Goal: Task Accomplishment & Management: Manage account settings

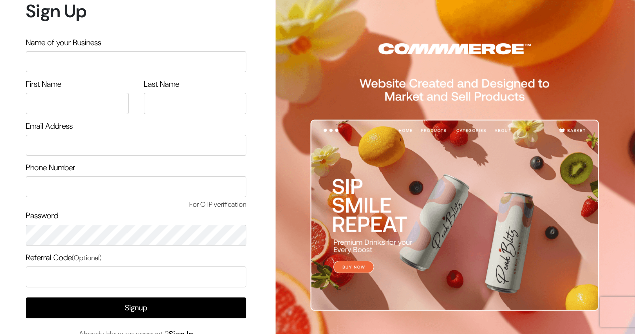
scroll to position [45, 0]
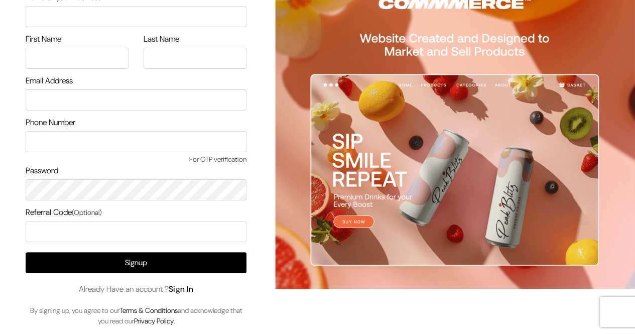
click at [183, 292] on link "Sign In" at bounding box center [181, 289] width 25 height 11
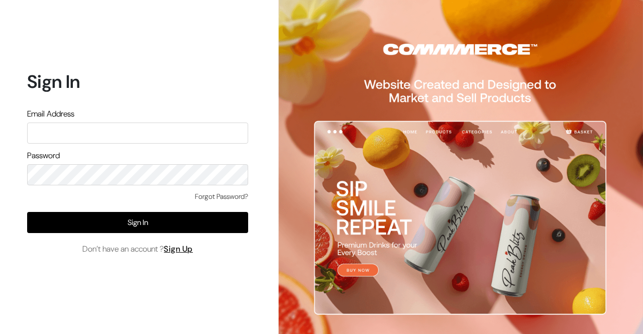
click at [155, 136] on input "text" at bounding box center [137, 132] width 221 height 21
type input "[EMAIL_ADDRESS][DOMAIN_NAME]"
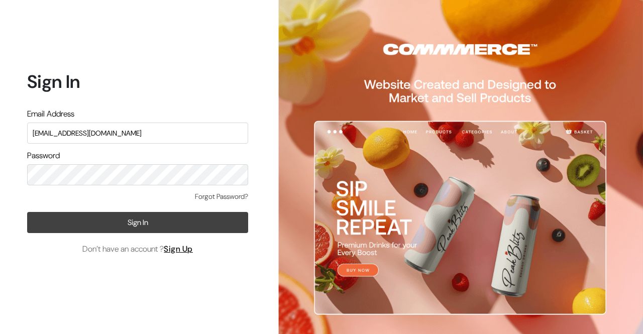
click at [123, 226] on button "Sign In" at bounding box center [137, 222] width 221 height 21
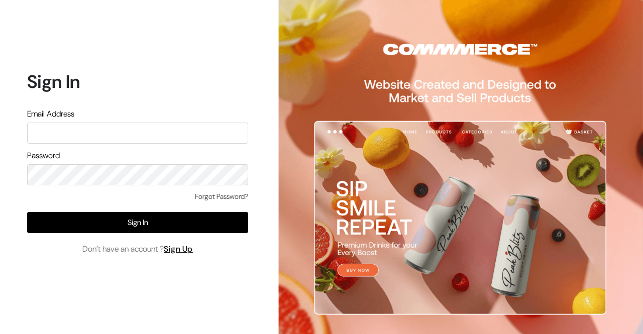
click at [116, 135] on input "text" at bounding box center [137, 132] width 221 height 21
type input "shop4cows@gmail.com"
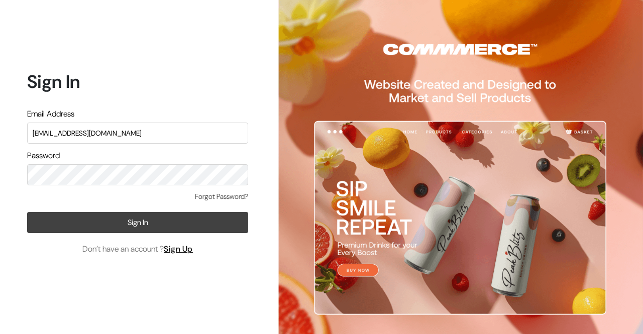
click at [130, 222] on button "Sign In" at bounding box center [137, 222] width 221 height 21
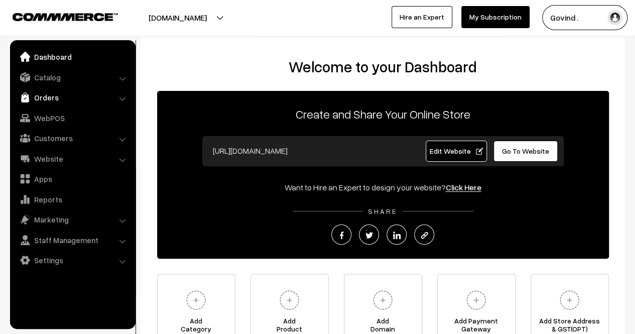
click at [55, 98] on link "Orders" at bounding box center [72, 97] width 119 height 18
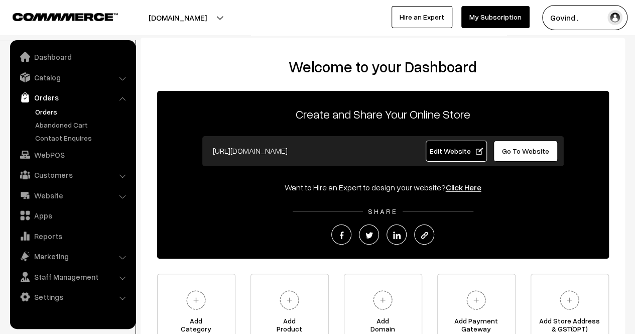
click at [53, 107] on link "Orders" at bounding box center [82, 111] width 99 height 11
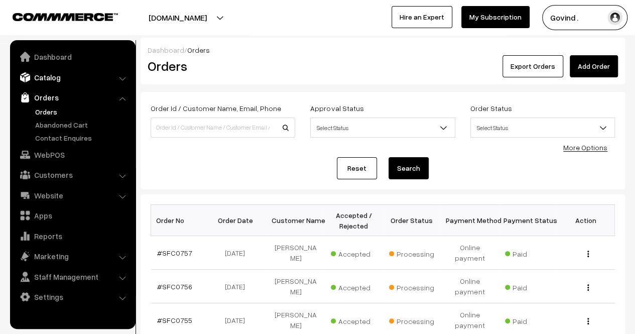
click at [63, 80] on link "Catalog" at bounding box center [72, 77] width 119 height 18
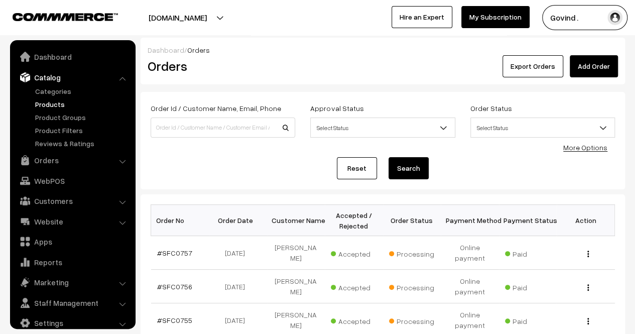
click at [58, 101] on link "Products" at bounding box center [82, 104] width 99 height 11
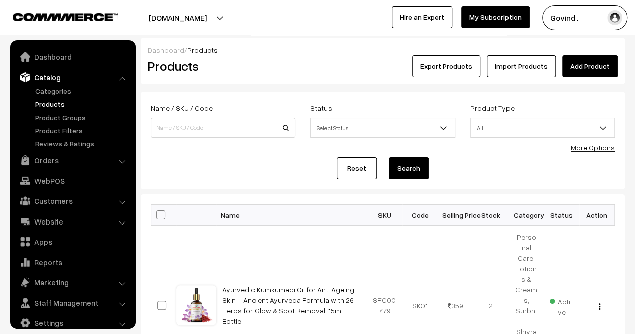
scroll to position [13, 0]
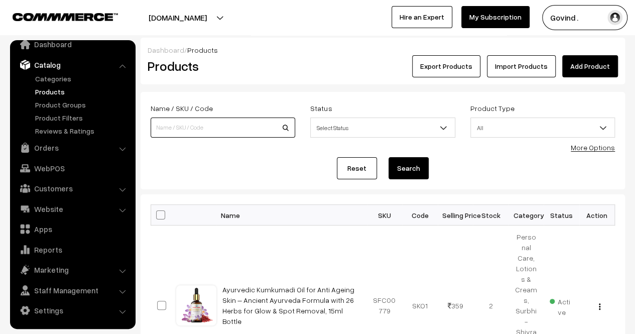
click at [202, 128] on input at bounding box center [223, 127] width 145 height 20
type input "prakriti"
click at [389, 157] on button "Search" at bounding box center [409, 168] width 40 height 22
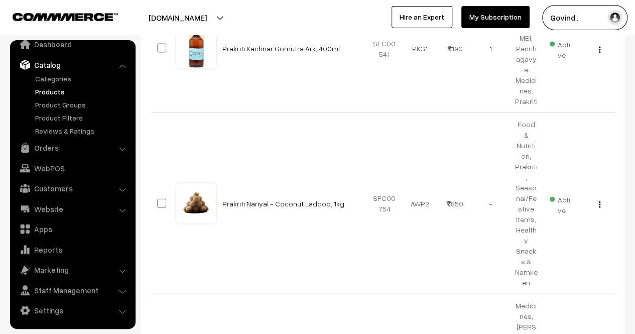
scroll to position [1121, 0]
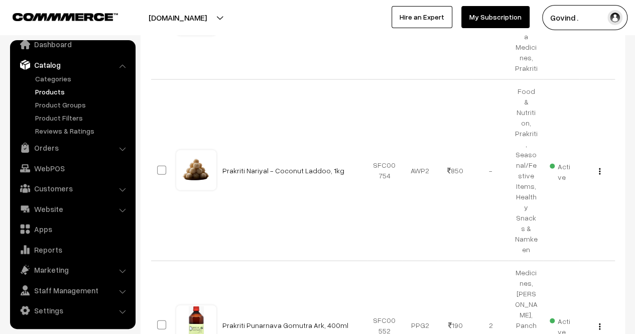
select select "50"
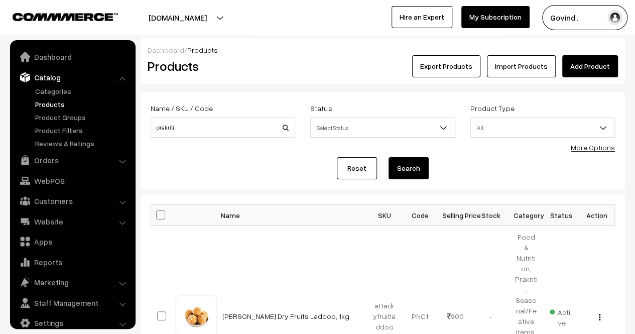
scroll to position [13, 0]
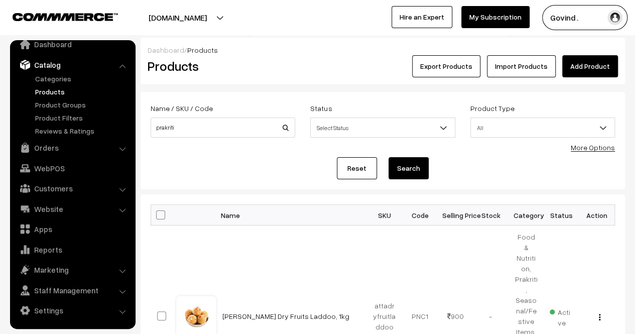
click at [161, 213] on span at bounding box center [160, 214] width 9 height 9
click at [158, 213] on input "checkbox" at bounding box center [154, 214] width 7 height 7
checkbox input "true"
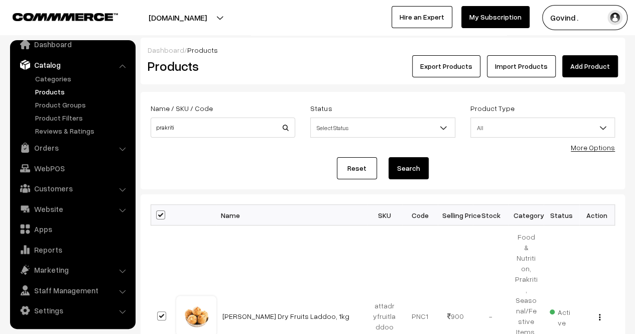
checkbox input "true"
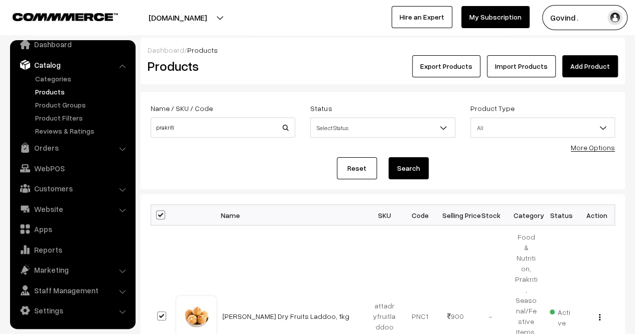
checkbox input "true"
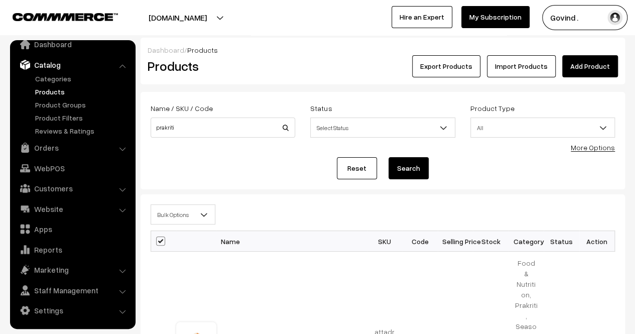
click at [161, 237] on span at bounding box center [160, 240] width 9 height 9
click at [158, 237] on input "checkbox" at bounding box center [154, 240] width 7 height 7
checkbox input "false"
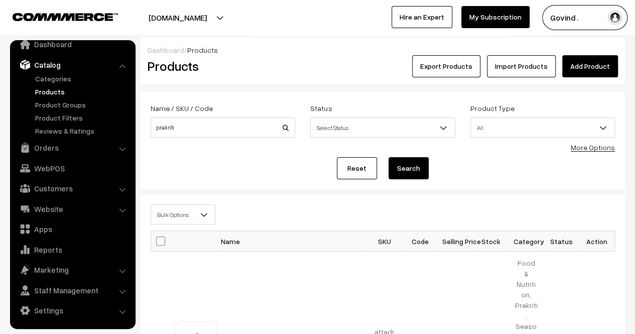
checkbox input "false"
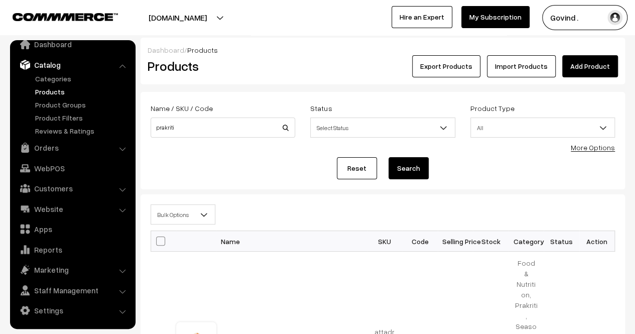
checkbox input "false"
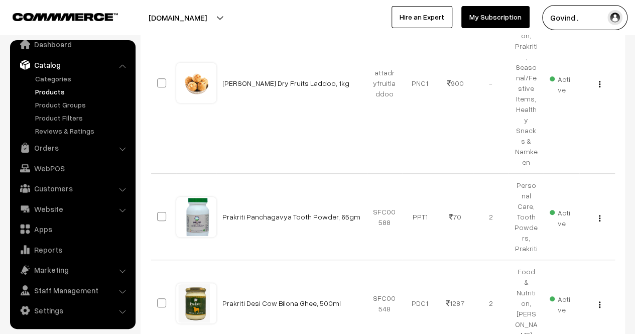
scroll to position [256, 0]
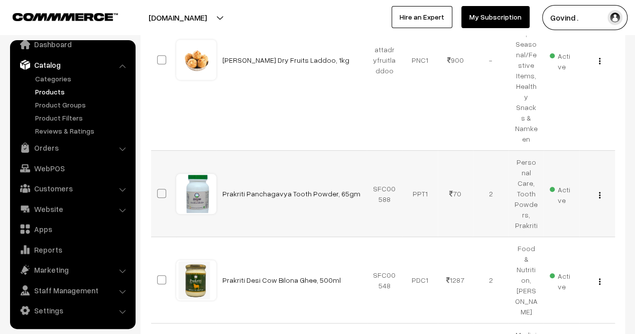
click at [600, 192] on img "button" at bounding box center [600, 195] width 2 height 7
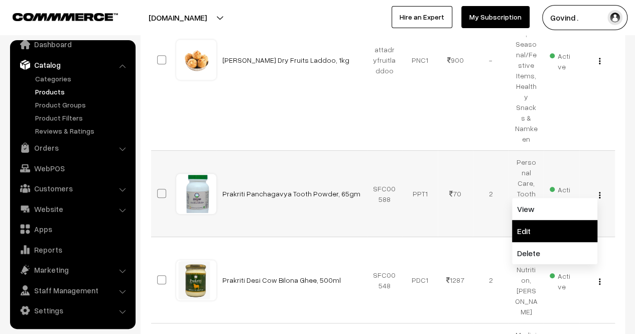
click at [563, 220] on link "Edit" at bounding box center [554, 231] width 85 height 22
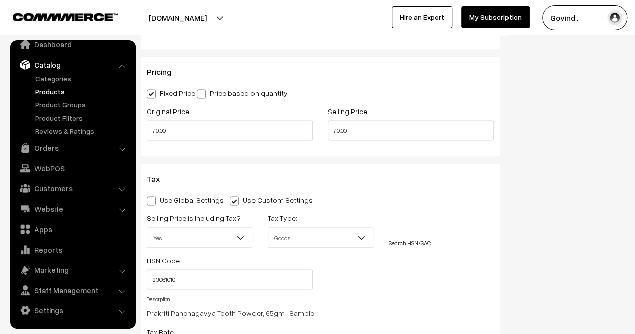
scroll to position [901, 0]
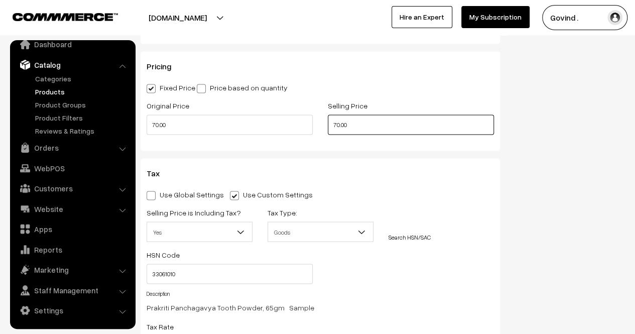
click at [339, 129] on input "70.00" at bounding box center [411, 124] width 166 height 20
type input "65.00"
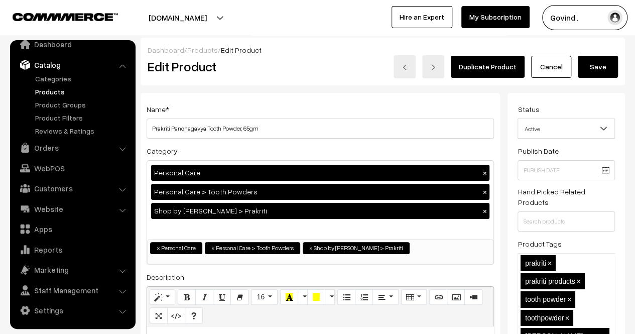
click at [603, 65] on button "Save" at bounding box center [598, 67] width 40 height 22
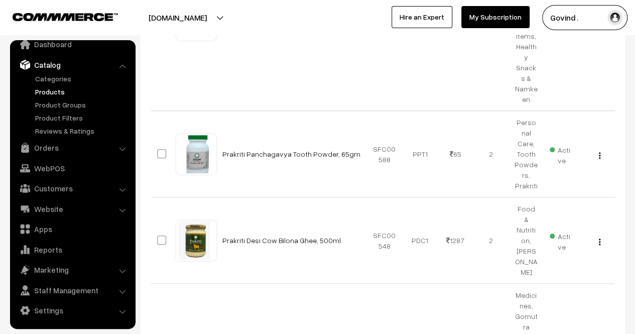
scroll to position [297, 0]
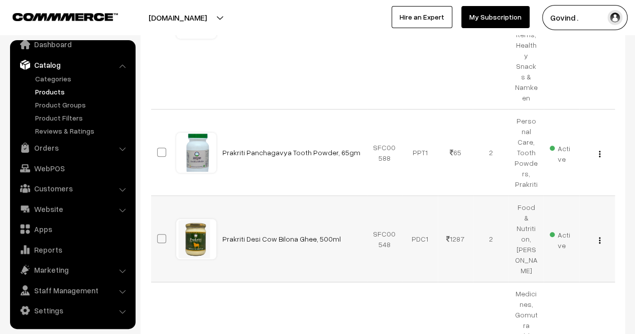
click at [599, 237] on img "button" at bounding box center [600, 240] width 2 height 7
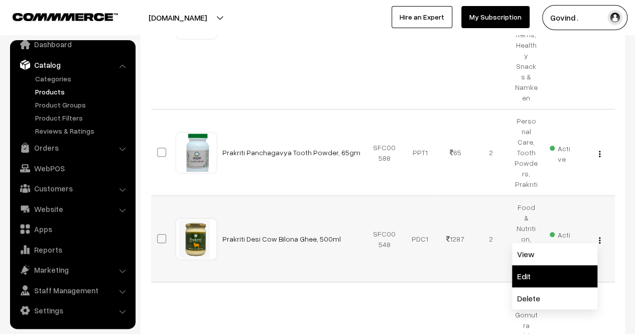
click at [557, 265] on link "Edit" at bounding box center [554, 276] width 85 height 22
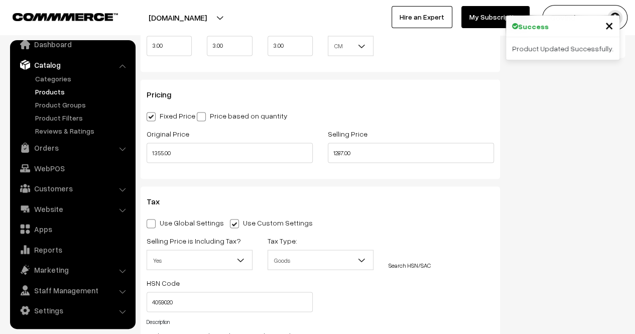
scroll to position [839, 0]
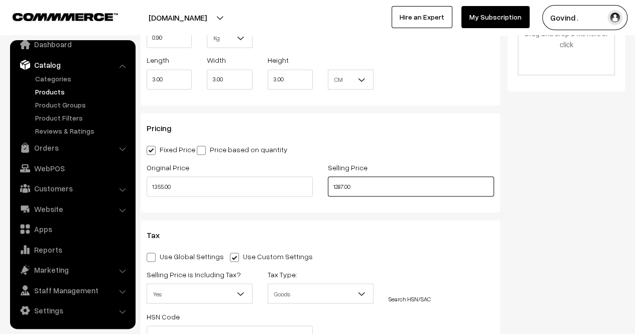
click at [342, 186] on input "1287.00" at bounding box center [411, 186] width 166 height 20
type input "1270.00"
click at [546, 176] on div "Status Active Inactive Active Publish Date Product Type -- Select -- -- Select …" at bounding box center [570, 13] width 125 height 1519
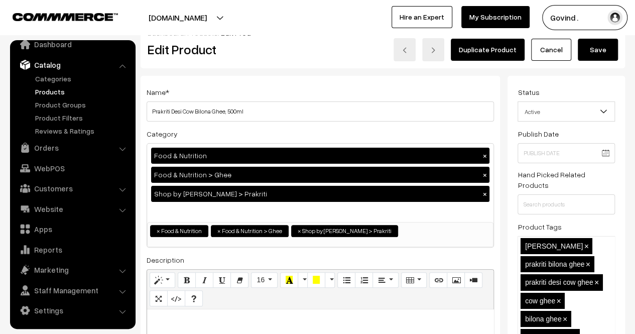
scroll to position [0, 0]
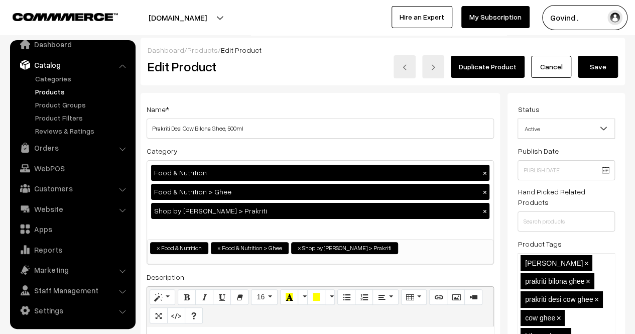
click at [603, 67] on button "Save" at bounding box center [598, 67] width 40 height 22
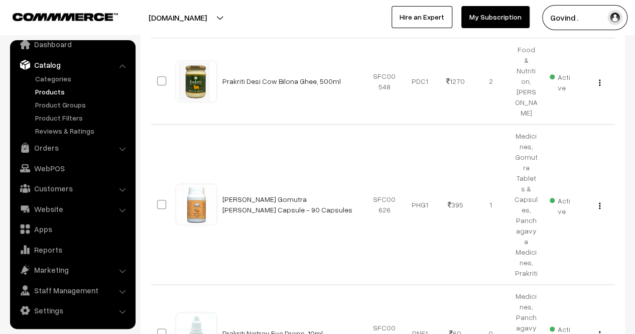
scroll to position [442, 0]
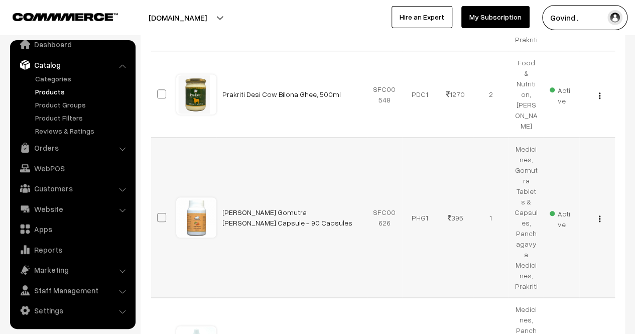
click at [599, 215] on img "button" at bounding box center [600, 218] width 2 height 7
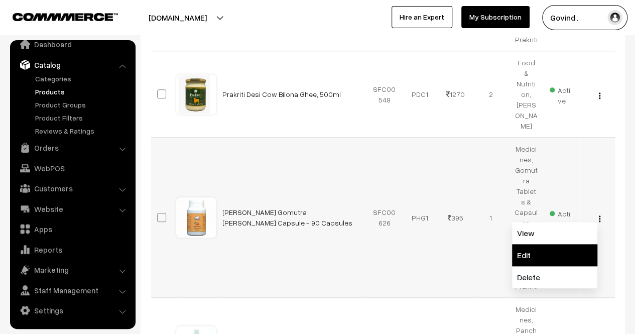
click at [570, 244] on link "Edit" at bounding box center [554, 255] width 85 height 22
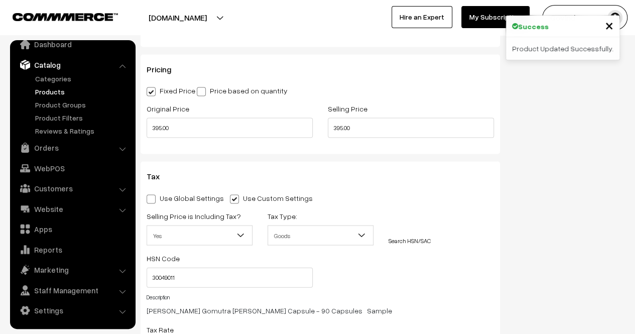
scroll to position [927, 0]
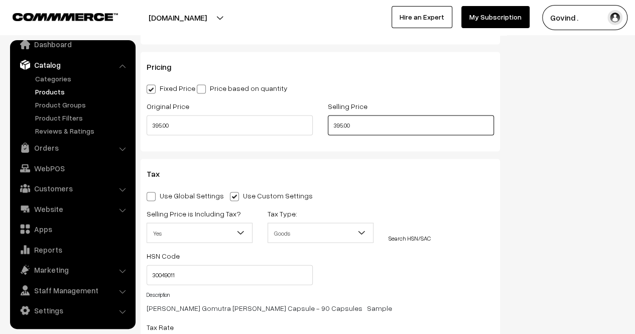
click at [339, 125] on input "395.00" at bounding box center [411, 125] width 166 height 20
type input "365.00"
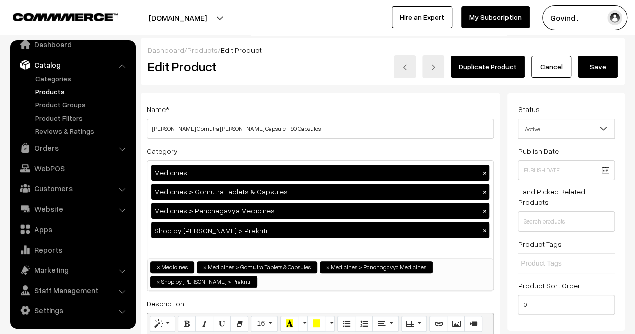
click at [596, 70] on button "Save" at bounding box center [598, 67] width 40 height 22
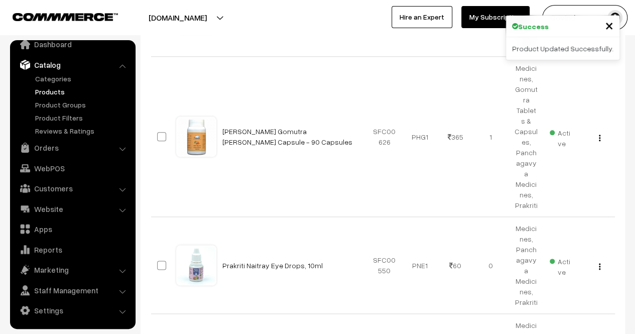
scroll to position [524, 0]
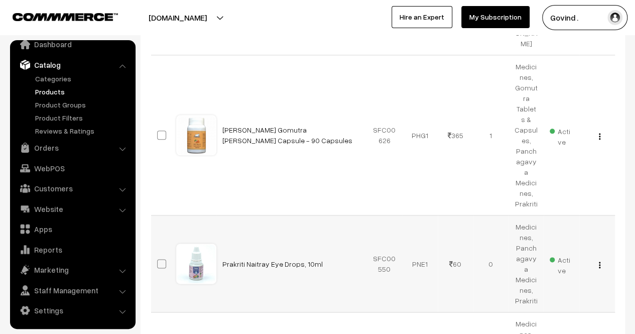
click at [599, 262] on img "button" at bounding box center [600, 265] width 2 height 7
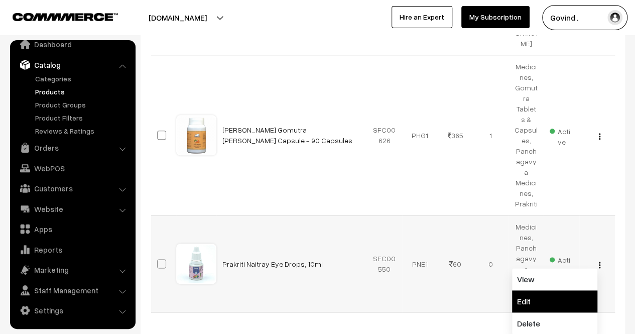
click at [563, 290] on link "Edit" at bounding box center [554, 301] width 85 height 22
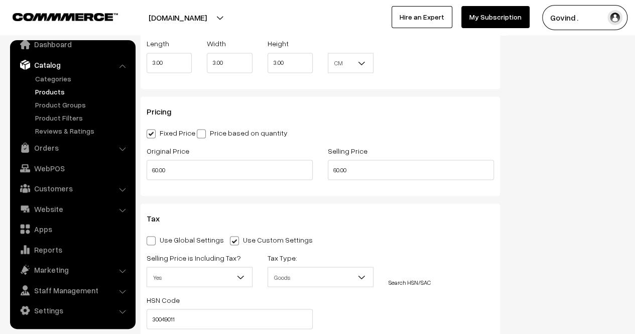
scroll to position [849, 0]
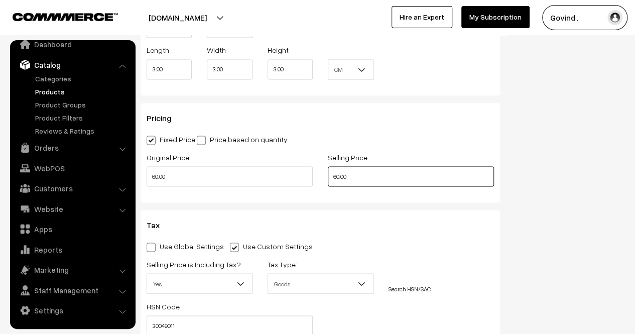
click at [337, 181] on input "60.00" at bounding box center [411, 176] width 166 height 20
type input "55.00"
click at [533, 177] on div "Status Active Inactive Active Publish Date Product Type -- Select -- -- Select …" at bounding box center [570, 3] width 125 height 1519
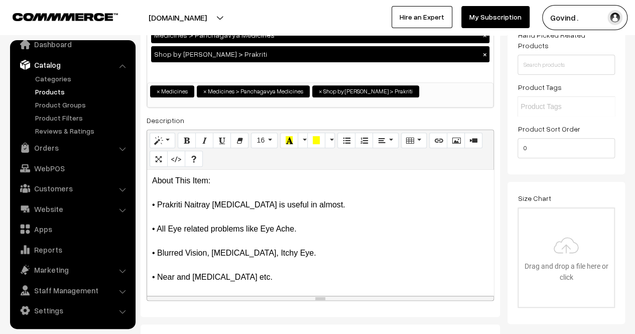
scroll to position [0, 0]
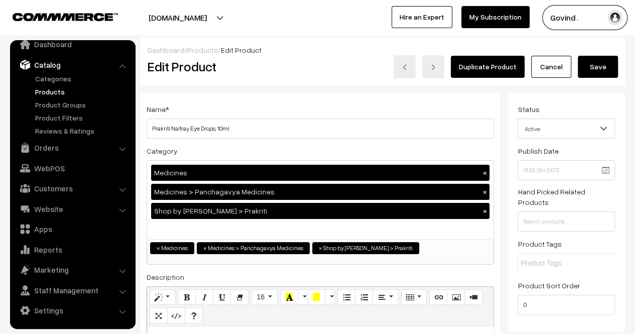
click at [600, 71] on button "Save" at bounding box center [598, 67] width 40 height 22
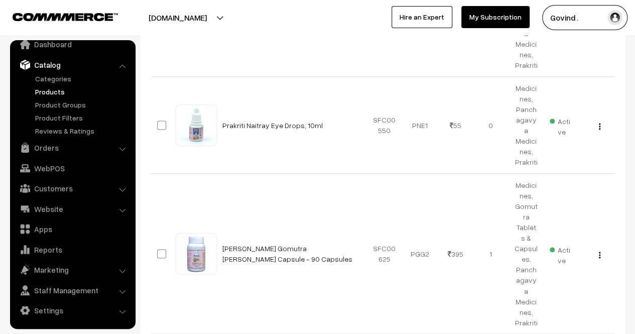
scroll to position [683, 0]
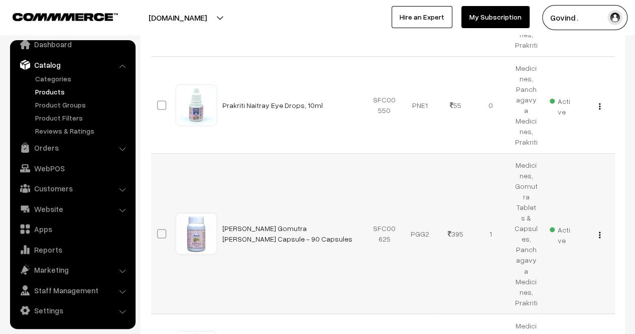
click at [597, 228] on div "View Edit Delete" at bounding box center [597, 233] width 24 height 11
click at [600, 230] on button "button" at bounding box center [599, 234] width 3 height 8
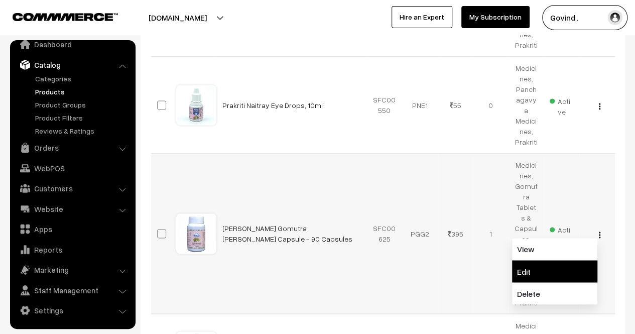
click at [569, 260] on link "Edit" at bounding box center [554, 271] width 85 height 22
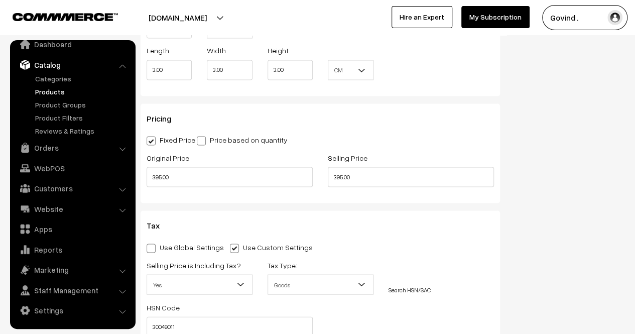
scroll to position [877, 0]
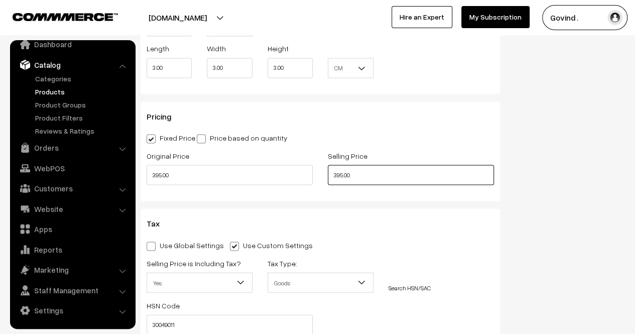
click at [340, 176] on input "395.00" at bounding box center [411, 175] width 166 height 20
type input "365.00"
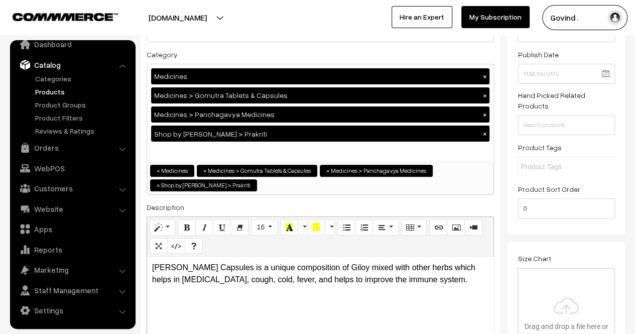
scroll to position [20, 0]
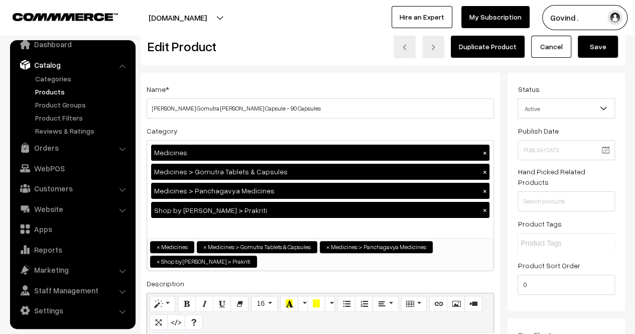
click at [600, 54] on button "Save" at bounding box center [598, 47] width 40 height 22
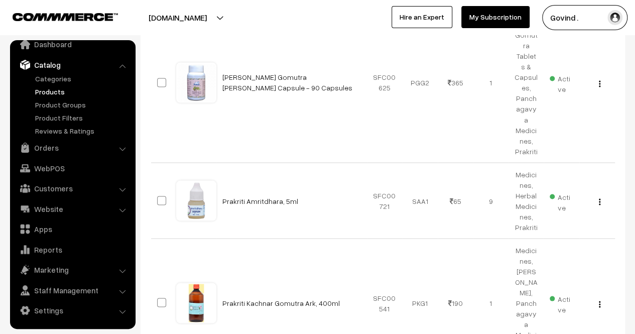
scroll to position [839, 0]
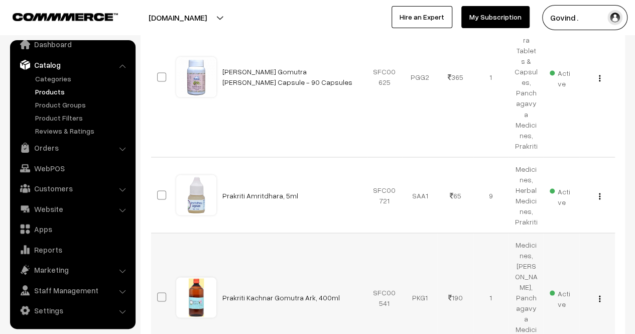
click at [599, 295] on img "button" at bounding box center [600, 298] width 2 height 7
click at [563, 323] on link "Edit" at bounding box center [554, 334] width 85 height 22
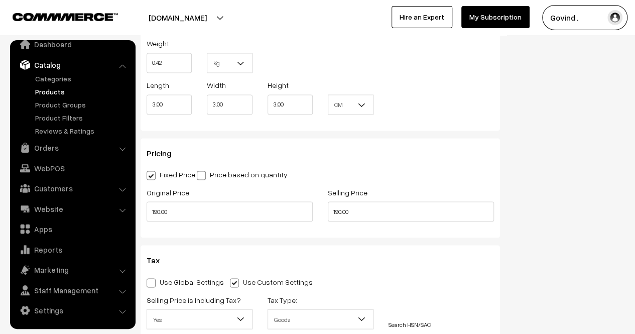
scroll to position [849, 0]
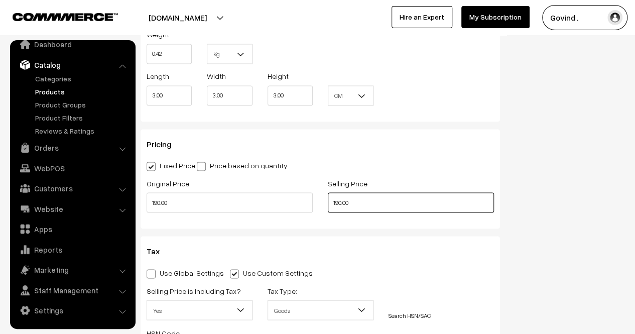
click at [336, 195] on input "190.00" at bounding box center [411, 202] width 166 height 20
type input "180.00"
click at [558, 196] on div "Status Active Inactive Active Publish Date Product Type -- Select -- -- Select …" at bounding box center [570, 15] width 125 height 1545
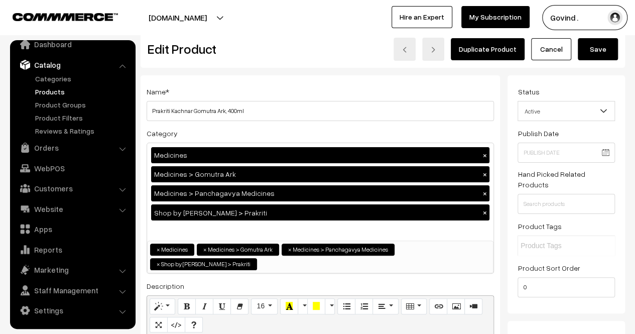
scroll to position [0, 0]
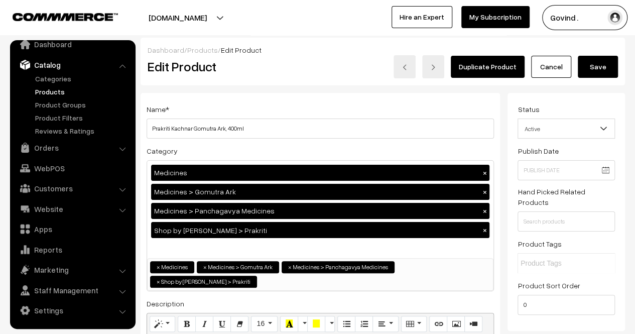
click at [599, 69] on button "Save" at bounding box center [598, 67] width 40 height 22
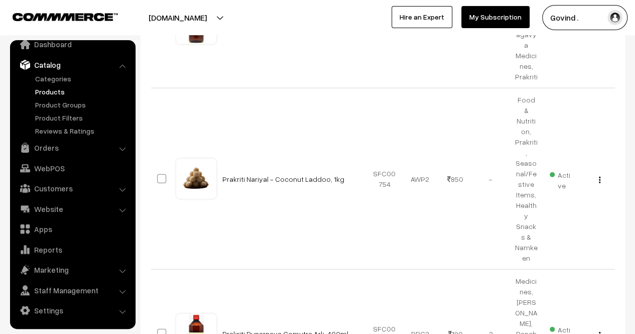
scroll to position [1116, 0]
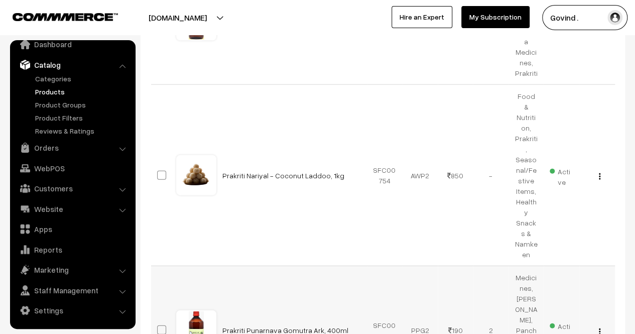
click at [597, 325] on div "View Edit Delete" at bounding box center [597, 330] width 24 height 11
click at [599, 328] on img "button" at bounding box center [600, 331] width 2 height 7
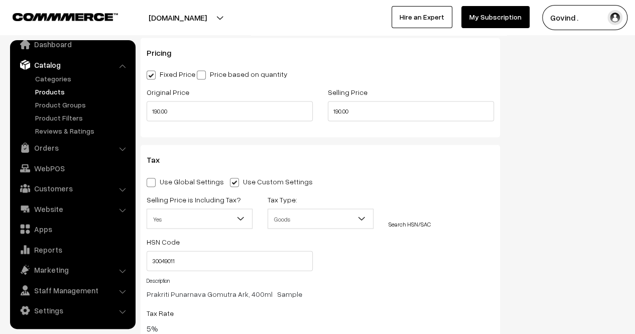
scroll to position [954, 0]
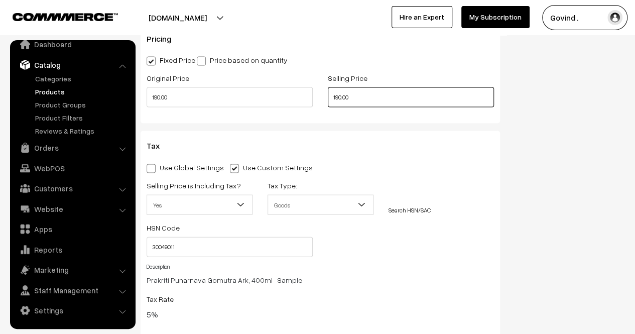
click at [339, 91] on input "190.00" at bounding box center [411, 97] width 166 height 20
type input "180.00"
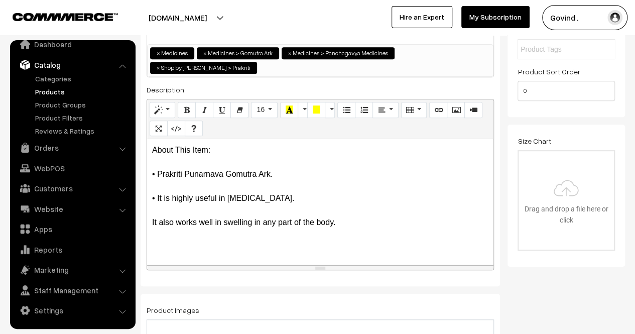
scroll to position [0, 0]
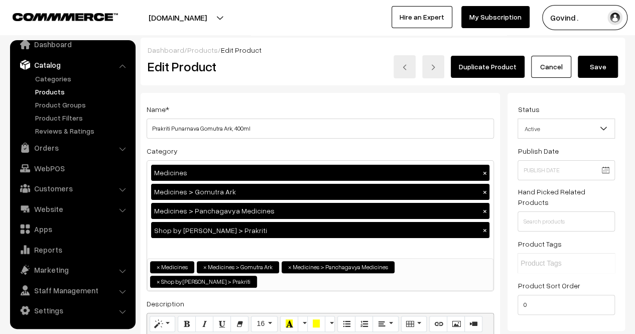
click at [601, 73] on button "Save" at bounding box center [598, 67] width 40 height 22
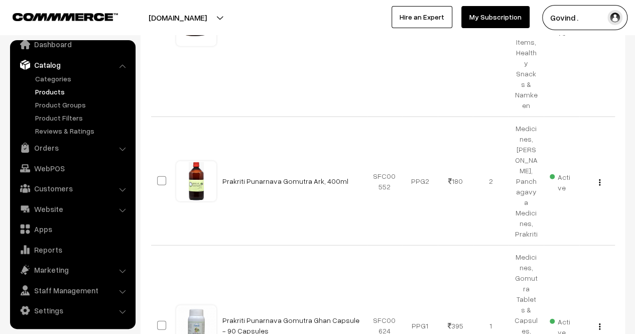
scroll to position [1285, 0]
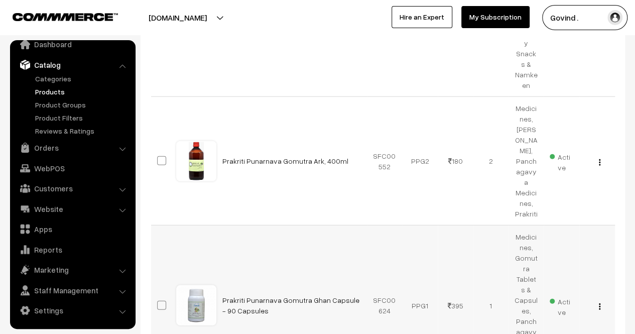
click at [600, 303] on img "button" at bounding box center [600, 306] width 2 height 7
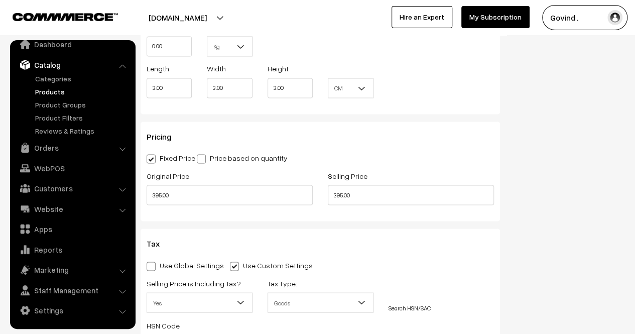
scroll to position [850, 0]
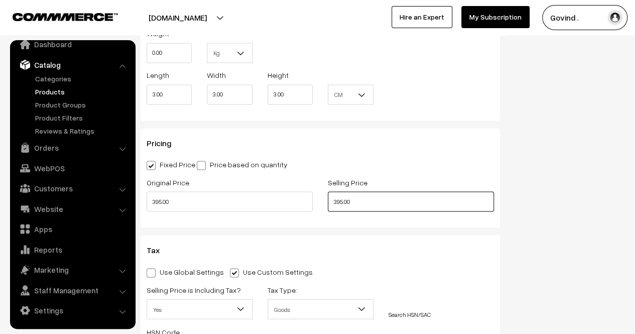
click at [336, 202] on input "395.00" at bounding box center [411, 201] width 166 height 20
type input "365.00"
click at [550, 189] on div "Status Active Inactive Active Publish Date Product Type -- Select -- -- Select …" at bounding box center [570, 14] width 125 height 1545
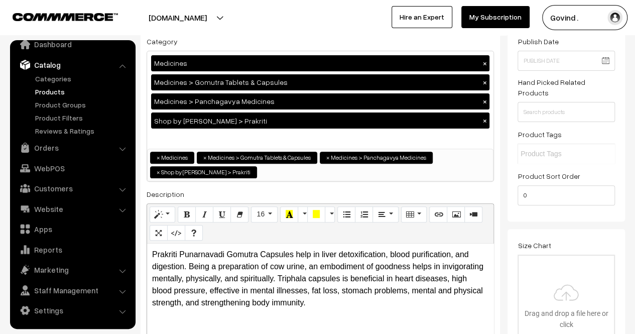
scroll to position [0, 0]
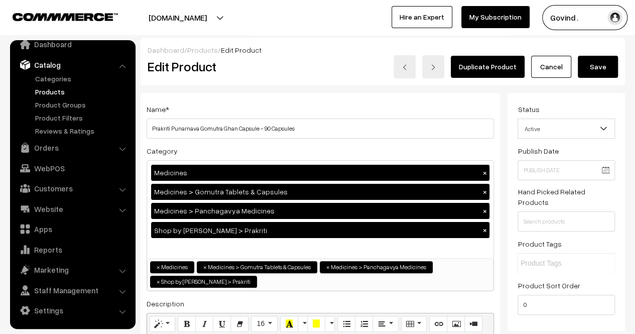
click at [608, 61] on button "Save" at bounding box center [598, 67] width 40 height 22
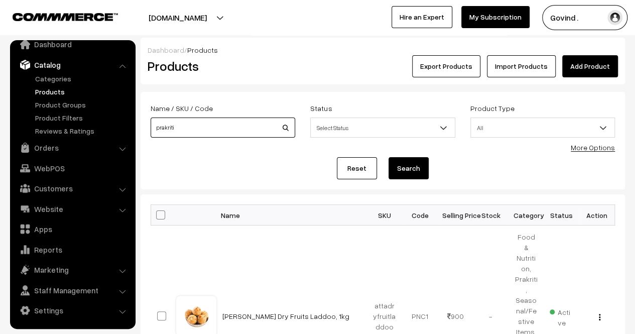
click at [211, 126] on input "prakriti" at bounding box center [223, 127] width 145 height 20
type input "tulsi"
click at [389, 157] on button "Search" at bounding box center [409, 168] width 40 height 22
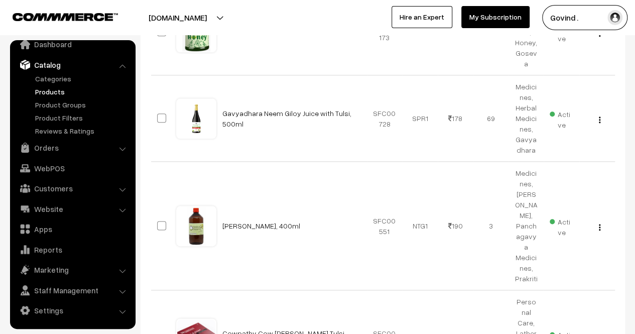
scroll to position [494, 0]
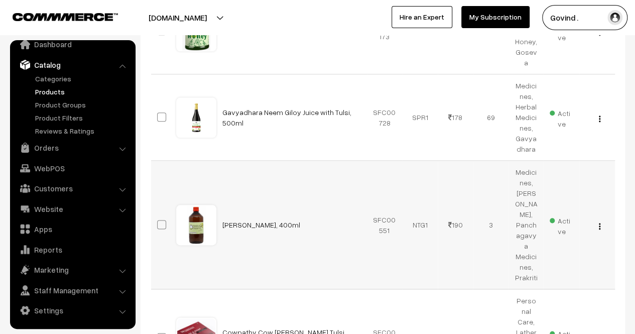
click at [599, 223] on img "button" at bounding box center [600, 226] width 2 height 7
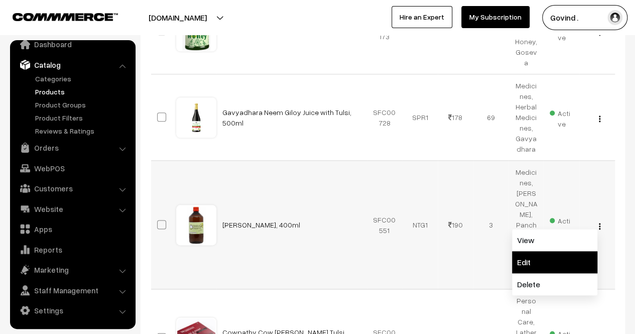
click at [552, 251] on link "Edit" at bounding box center [554, 262] width 85 height 22
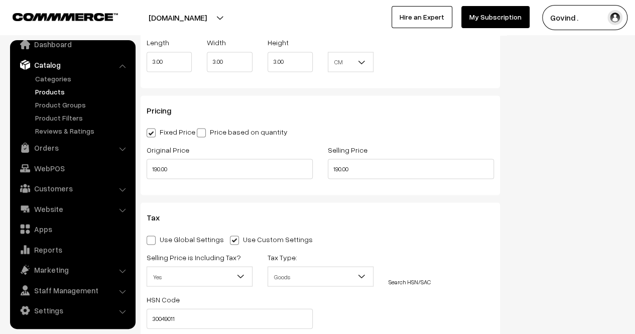
scroll to position [877, 0]
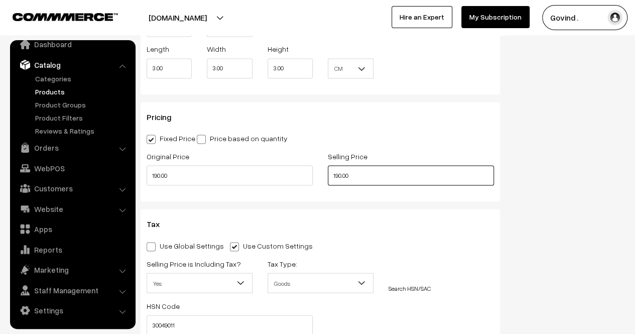
click at [339, 166] on input "190.00" at bounding box center [411, 175] width 166 height 20
type input "180.00"
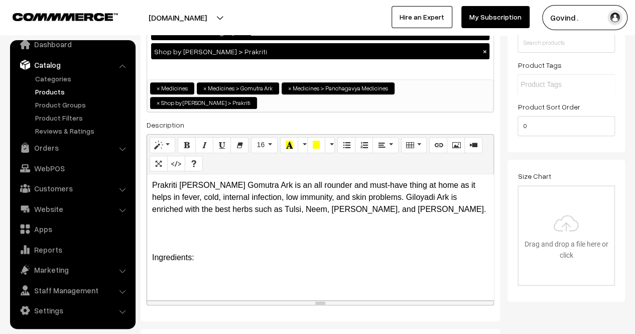
scroll to position [0, 0]
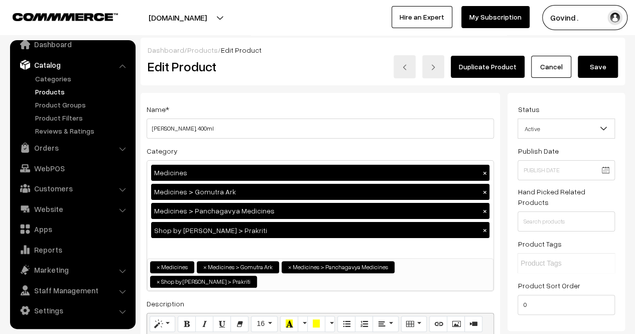
click at [595, 66] on button "Save" at bounding box center [598, 67] width 40 height 22
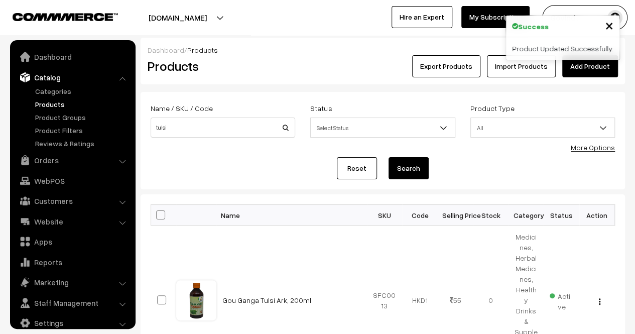
scroll to position [13, 0]
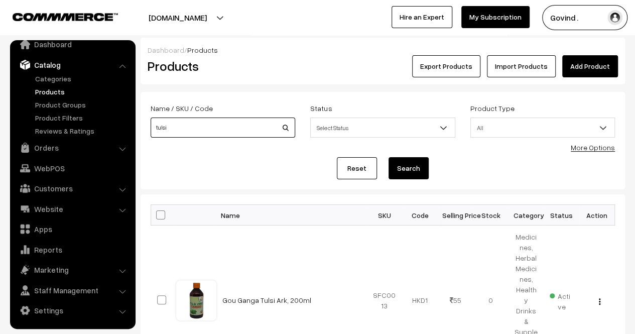
click at [229, 132] on input "tulsi" at bounding box center [223, 127] width 145 height 20
type input "[PERSON_NAME]"
click at [389, 157] on button "Search" at bounding box center [409, 168] width 40 height 22
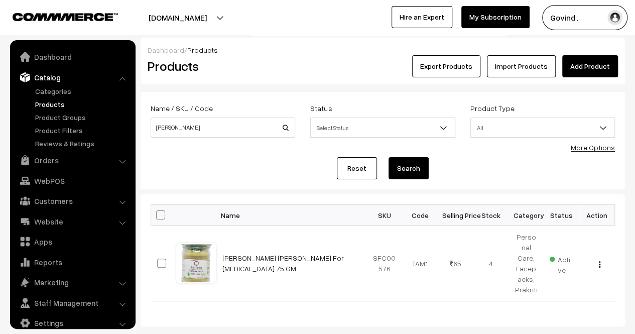
scroll to position [13, 0]
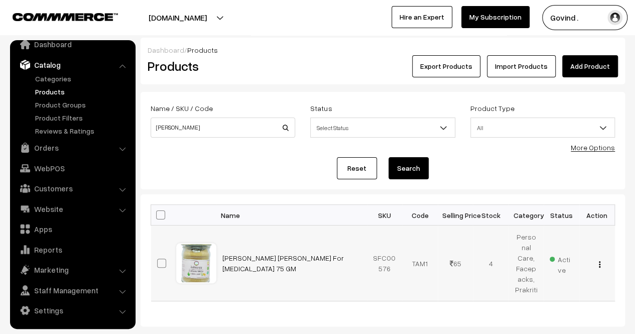
click at [599, 261] on img "button" at bounding box center [600, 264] width 2 height 7
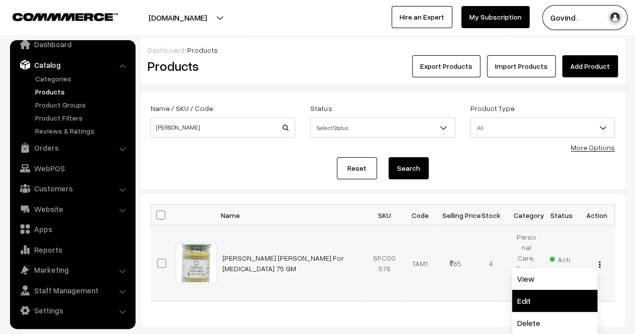
click at [560, 290] on link "Edit" at bounding box center [554, 301] width 85 height 22
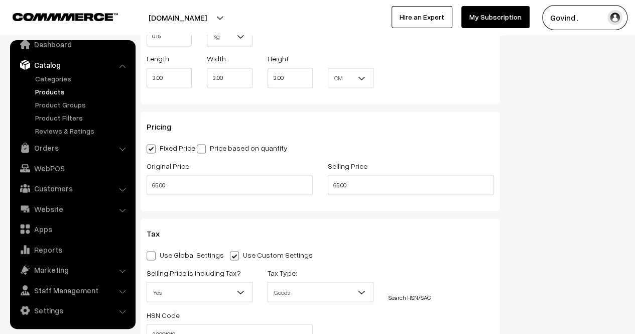
scroll to position [838, 0]
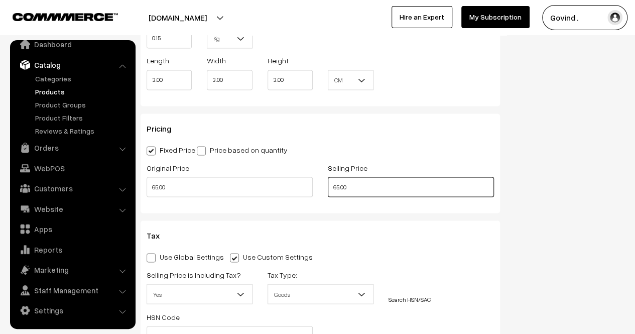
click at [340, 189] on input "65.00" at bounding box center [411, 187] width 166 height 20
type input "60.00"
click at [533, 178] on div "Status Active Inactive Active Publish Date Product Type -- Select -- -- Select …" at bounding box center [570, 13] width 125 height 1519
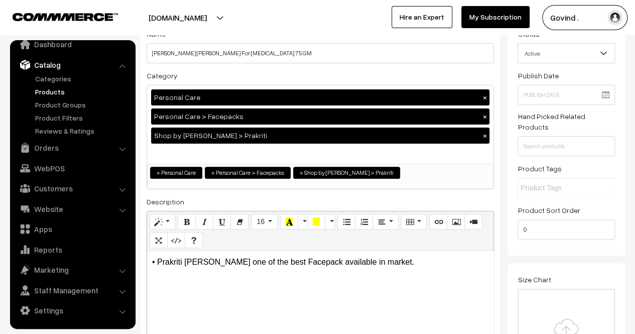
scroll to position [0, 0]
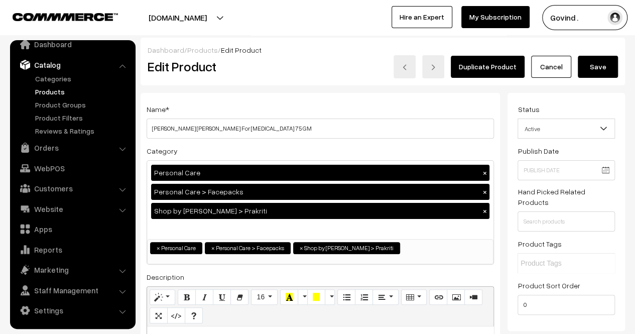
click at [592, 74] on button "Save" at bounding box center [598, 67] width 40 height 22
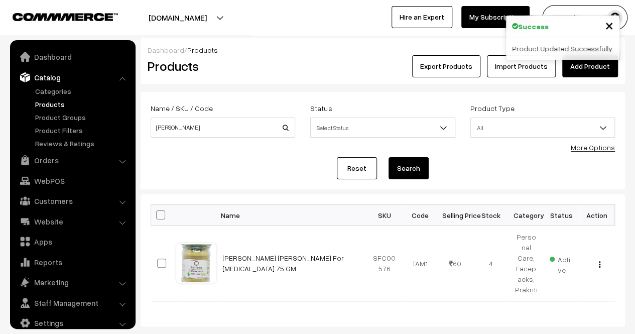
scroll to position [13, 0]
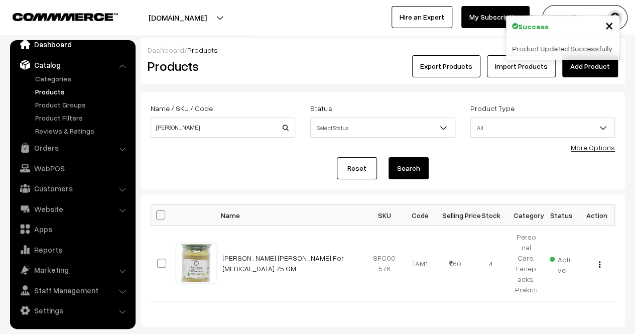
click at [64, 48] on link "Dashboard" at bounding box center [72, 44] width 119 height 18
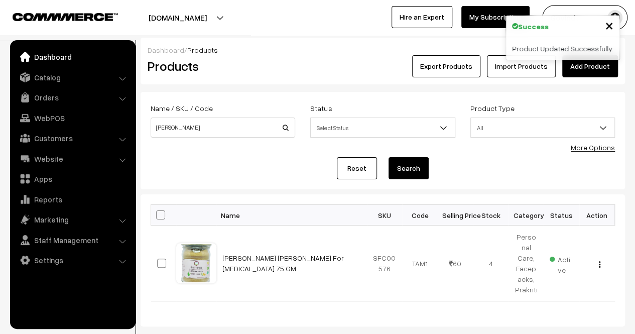
scroll to position [0, 0]
